Goal: Information Seeking & Learning: Learn about a topic

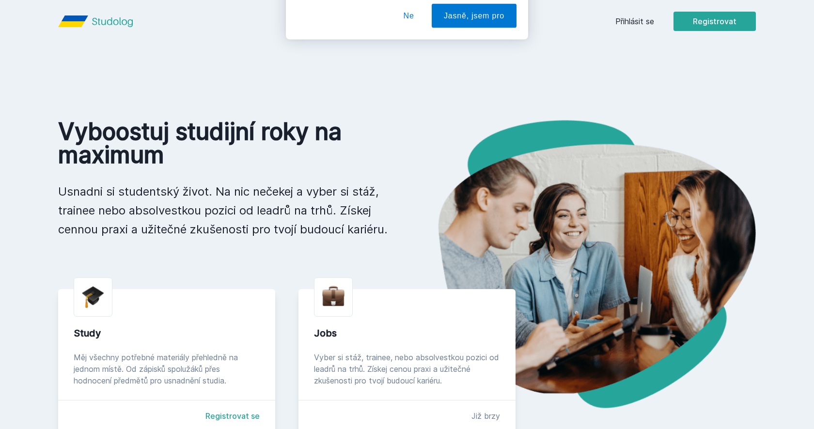
click at [631, 21] on div "Chceš dostávat tipy ohledně studia, nových testů, hodnocení učitelů a předmětů?…" at bounding box center [407, 43] width 814 height 86
click at [405, 60] on button "Ne" at bounding box center [408, 62] width 35 height 24
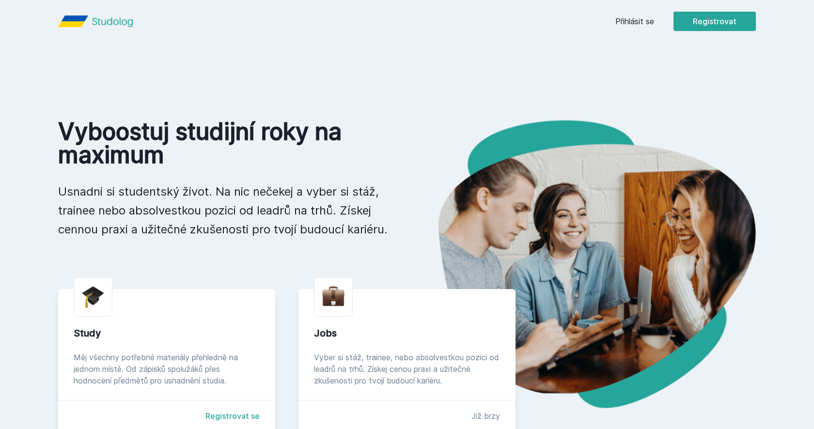
click at [627, 21] on link "Přihlásit se" at bounding box center [634, 21] width 39 height 12
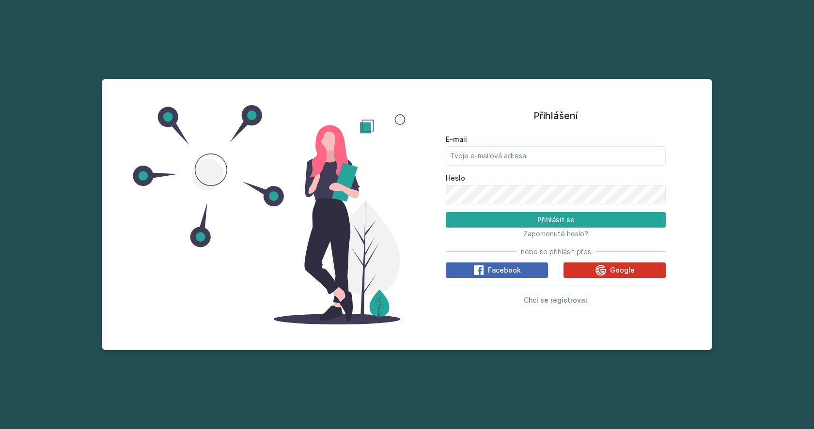
click at [589, 272] on button "Google" at bounding box center [614, 270] width 102 height 15
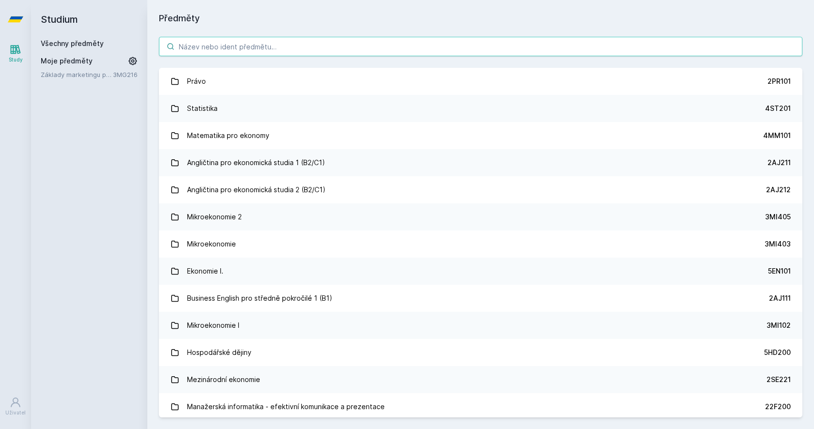
click at [197, 53] on input "search" at bounding box center [480, 46] width 643 height 19
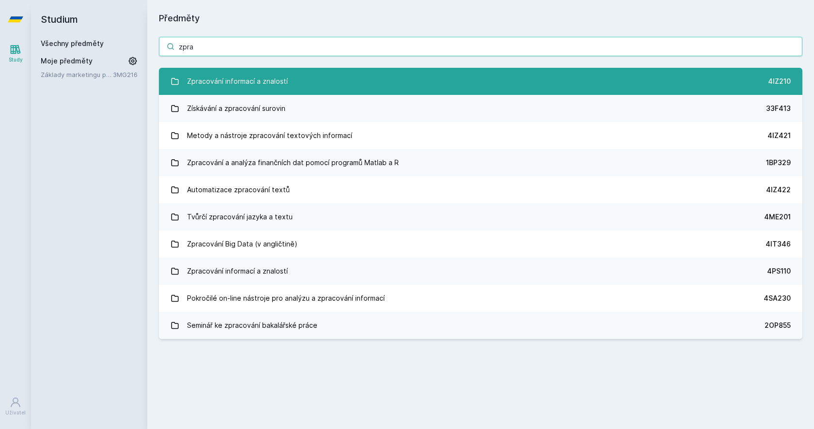
type input "zpra"
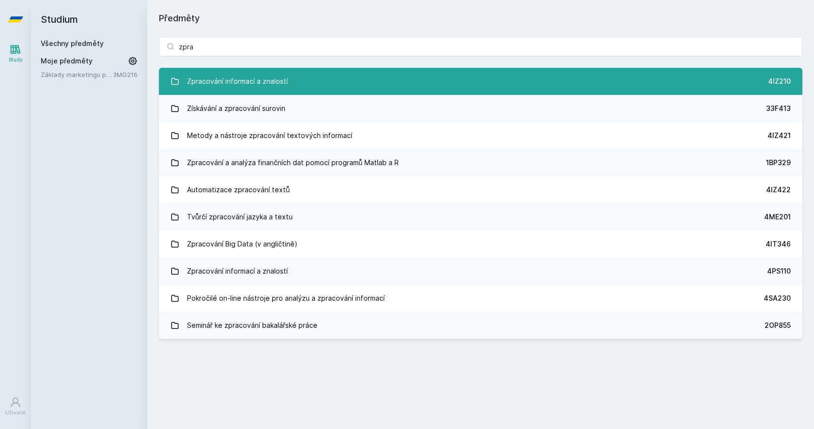
click at [194, 78] on div "Zpracování informací a znalostí" at bounding box center [237, 81] width 101 height 19
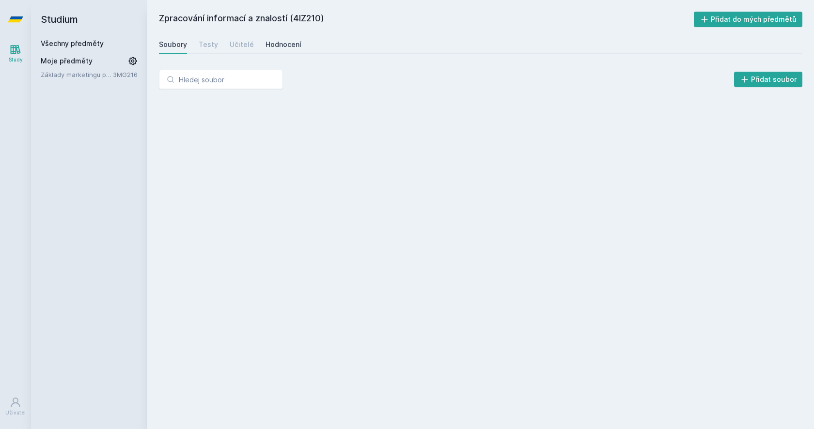
click at [267, 46] on div "Hodnocení" at bounding box center [283, 45] width 36 height 10
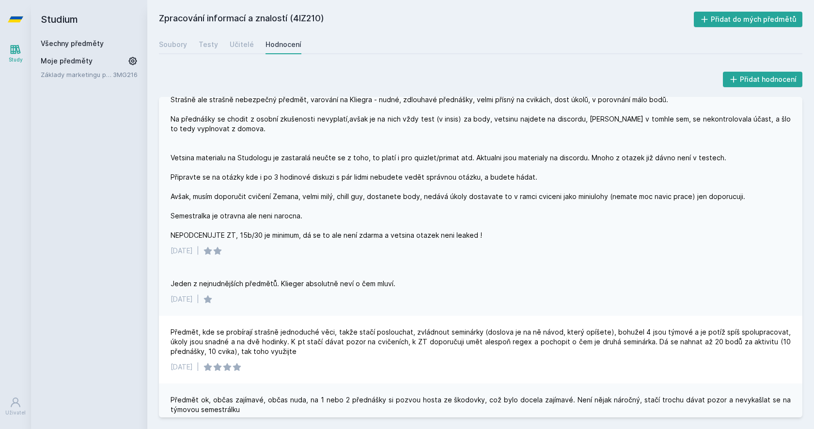
scroll to position [180, 0]
